Goal: Task Accomplishment & Management: Manage account settings

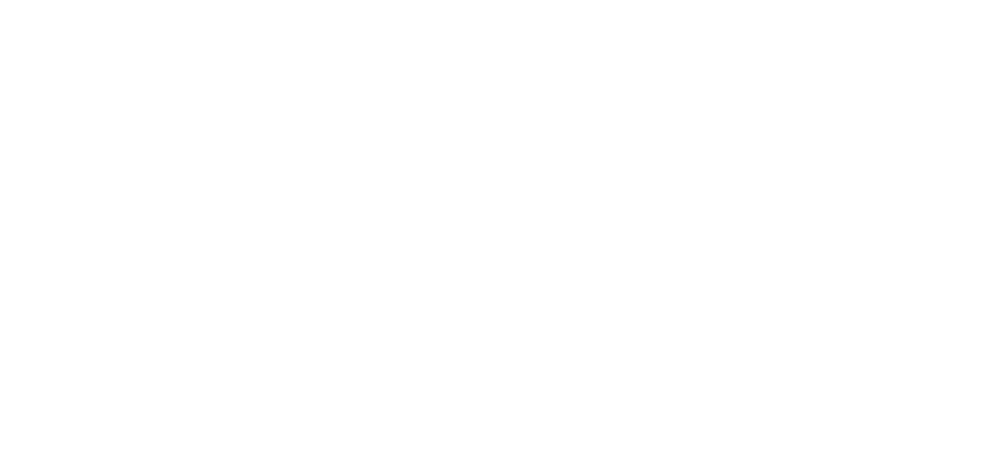
click at [625, 218] on div at bounding box center [496, 235] width 993 height 471
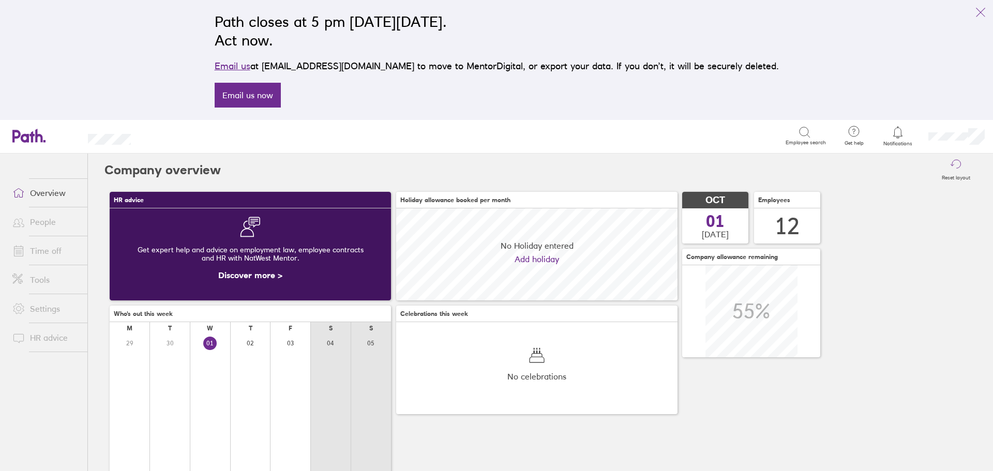
scroll to position [92, 281]
click at [981, 12] on icon "link" at bounding box center [980, 12] width 9 height 9
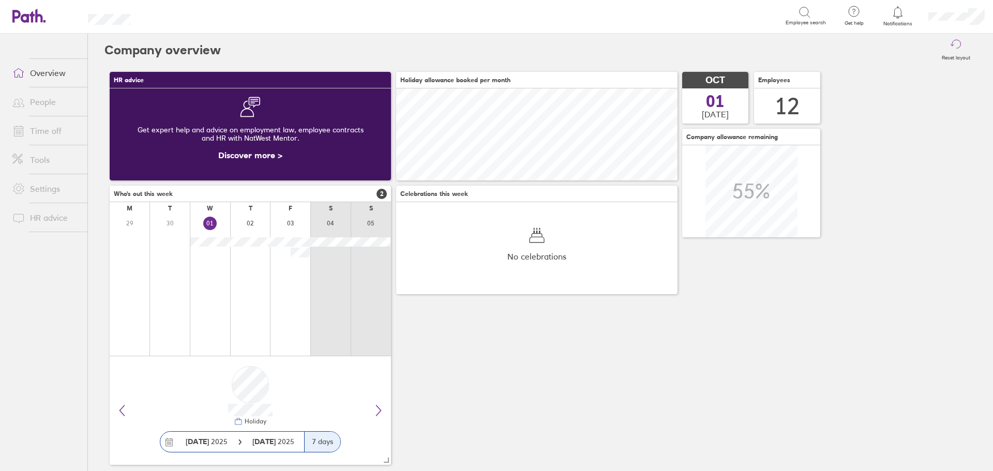
click at [44, 70] on link "Overview" at bounding box center [45, 73] width 83 height 21
click at [46, 70] on link "Overview" at bounding box center [45, 73] width 83 height 21
click at [38, 71] on link "Overview" at bounding box center [45, 73] width 83 height 21
click at [509, 324] on div "HR advice Get expert help and advice on employment law, employee contracts and …" at bounding box center [540, 268] width 872 height 403
click at [46, 76] on link "Overview" at bounding box center [45, 73] width 83 height 21
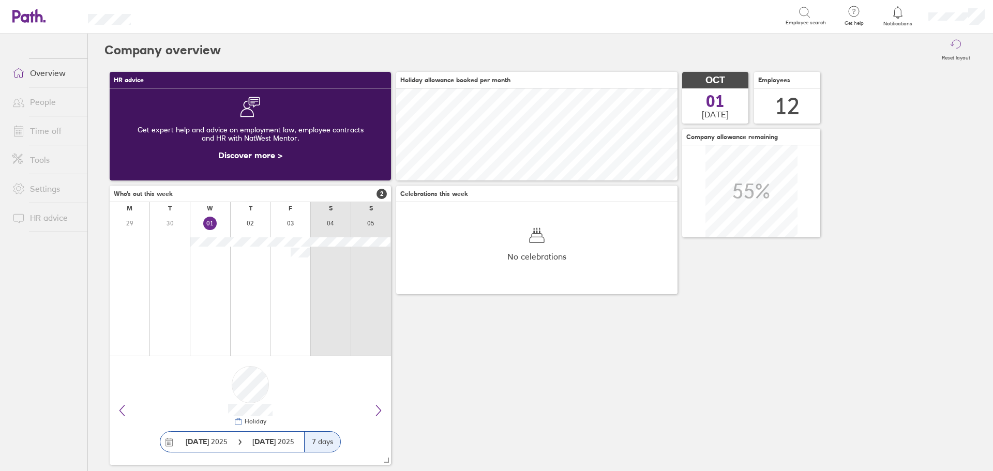
click at [41, 100] on link "People" at bounding box center [45, 102] width 83 height 21
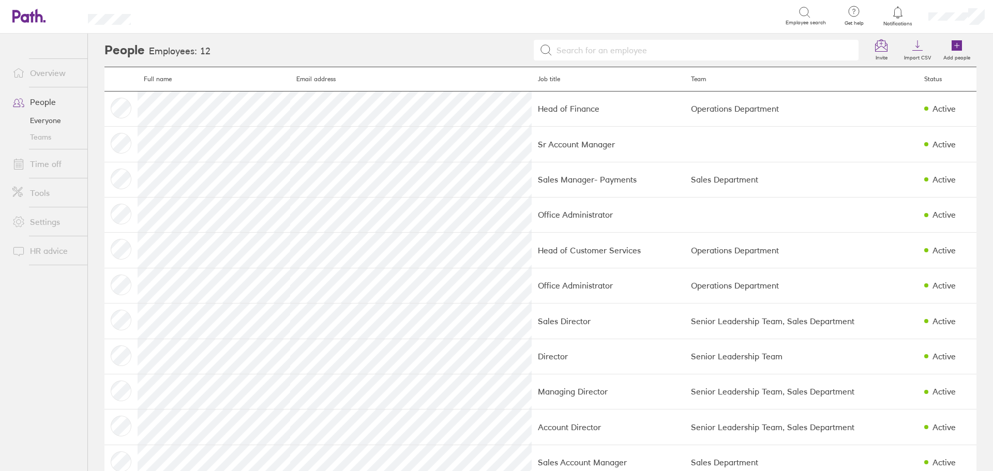
click at [45, 166] on link "Time off" at bounding box center [45, 164] width 83 height 21
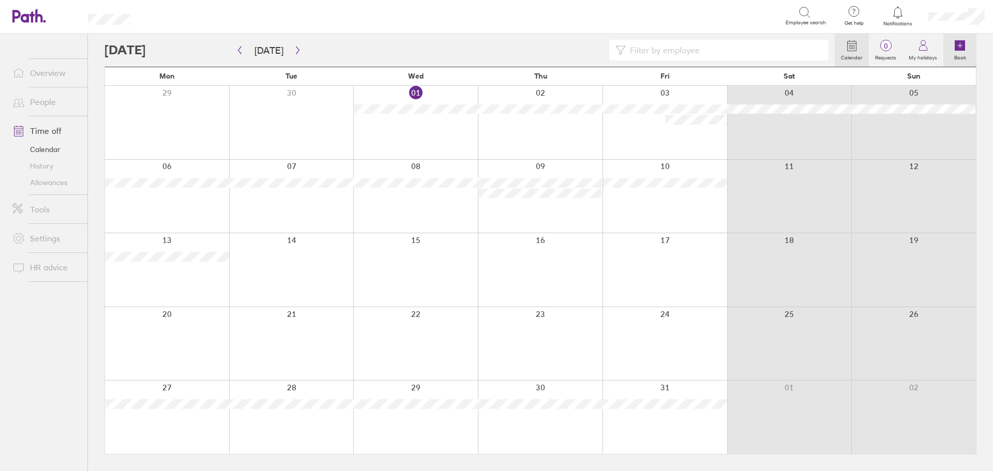
click at [954, 48] on icon at bounding box center [960, 45] width 12 height 12
